Goal: Transaction & Acquisition: Purchase product/service

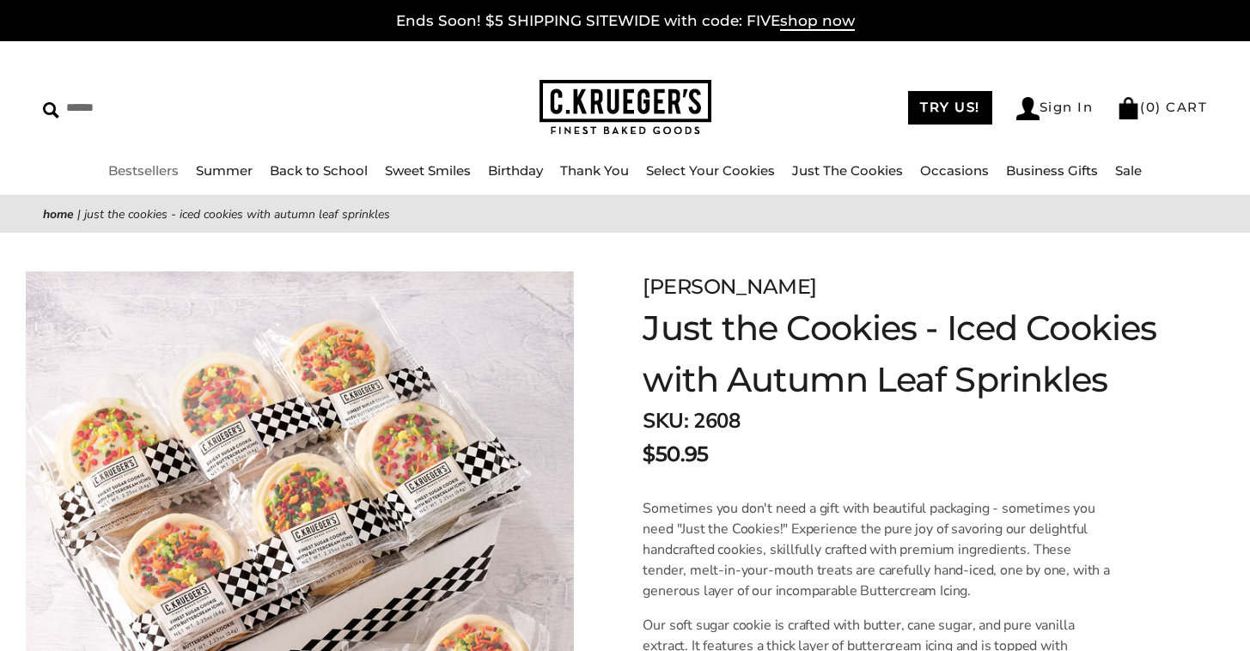
click at [161, 168] on link "Bestsellers" at bounding box center [143, 170] width 70 height 16
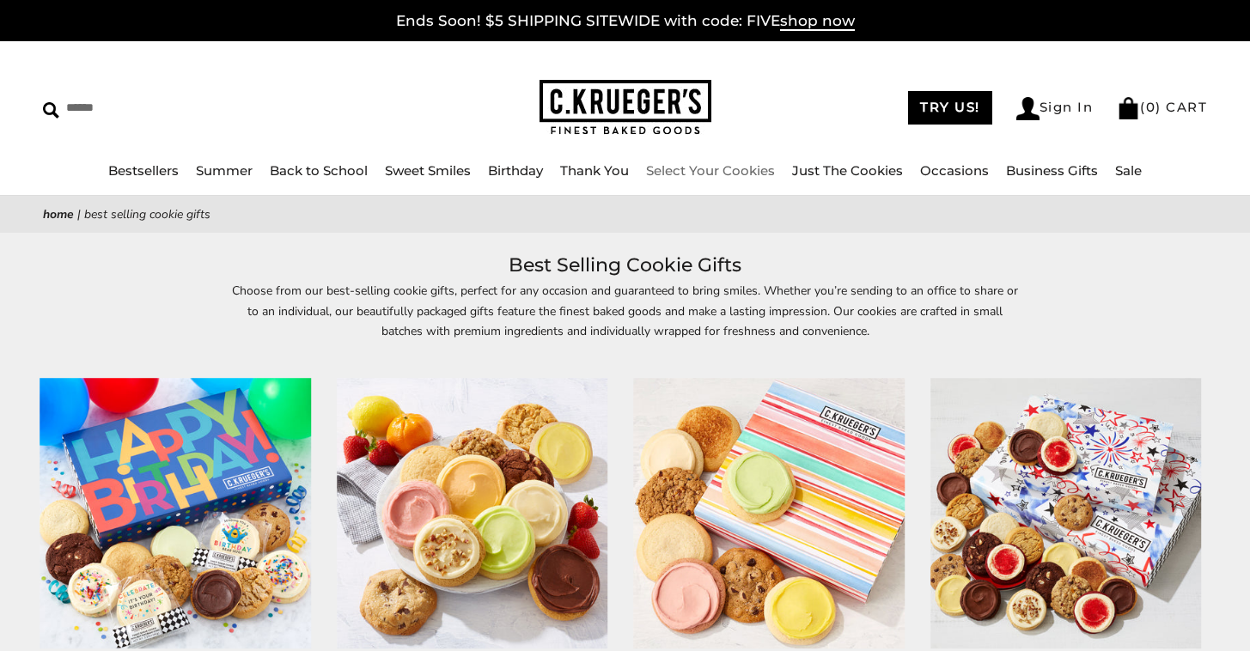
click at [667, 174] on link "Select Your Cookies" at bounding box center [710, 170] width 129 height 16
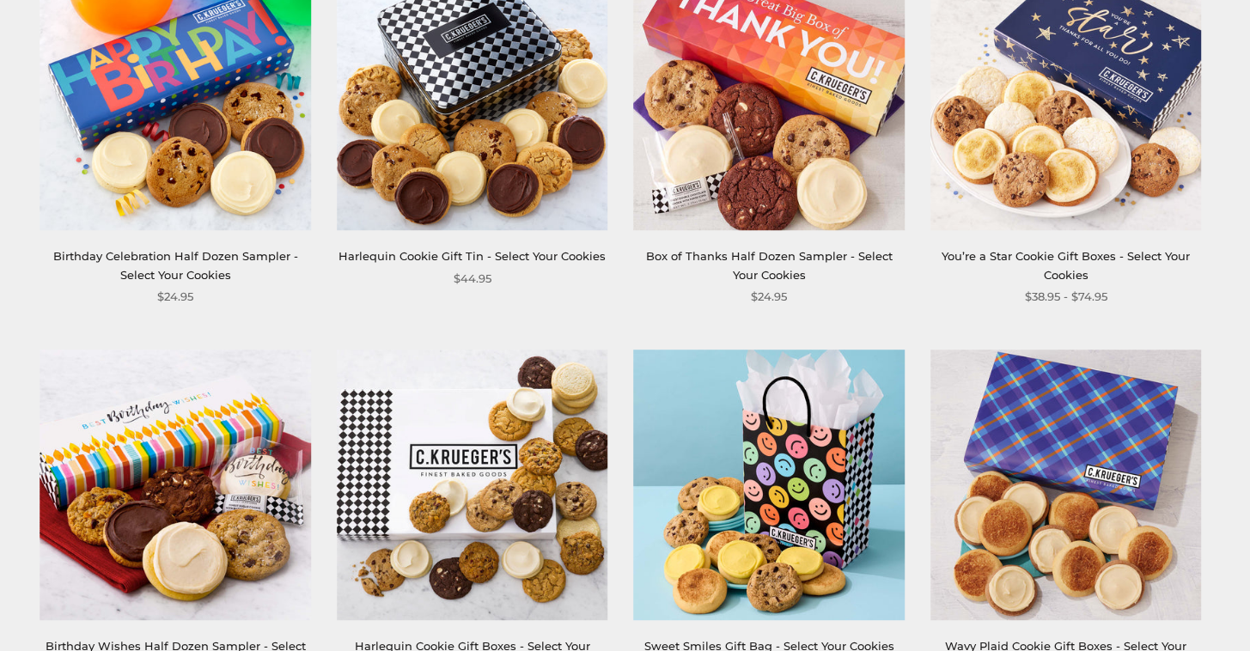
scroll to position [1194, 0]
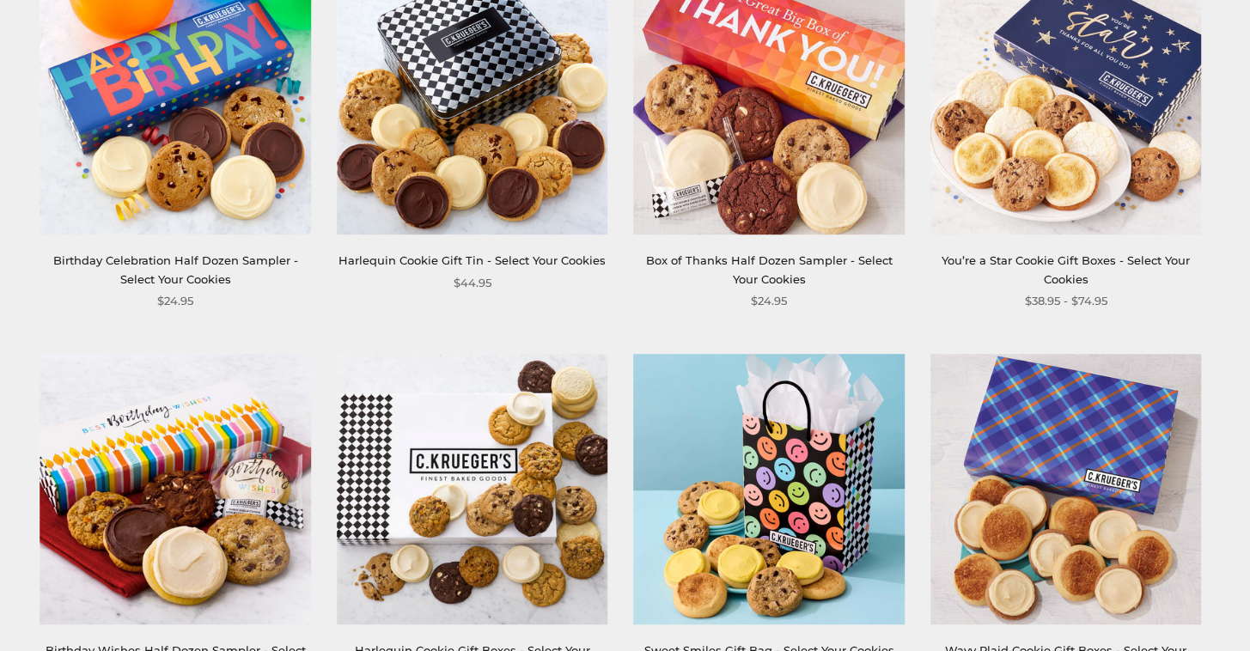
click at [485, 449] on img at bounding box center [473, 490] width 272 height 272
